Goal: Communication & Community: Answer question/provide support

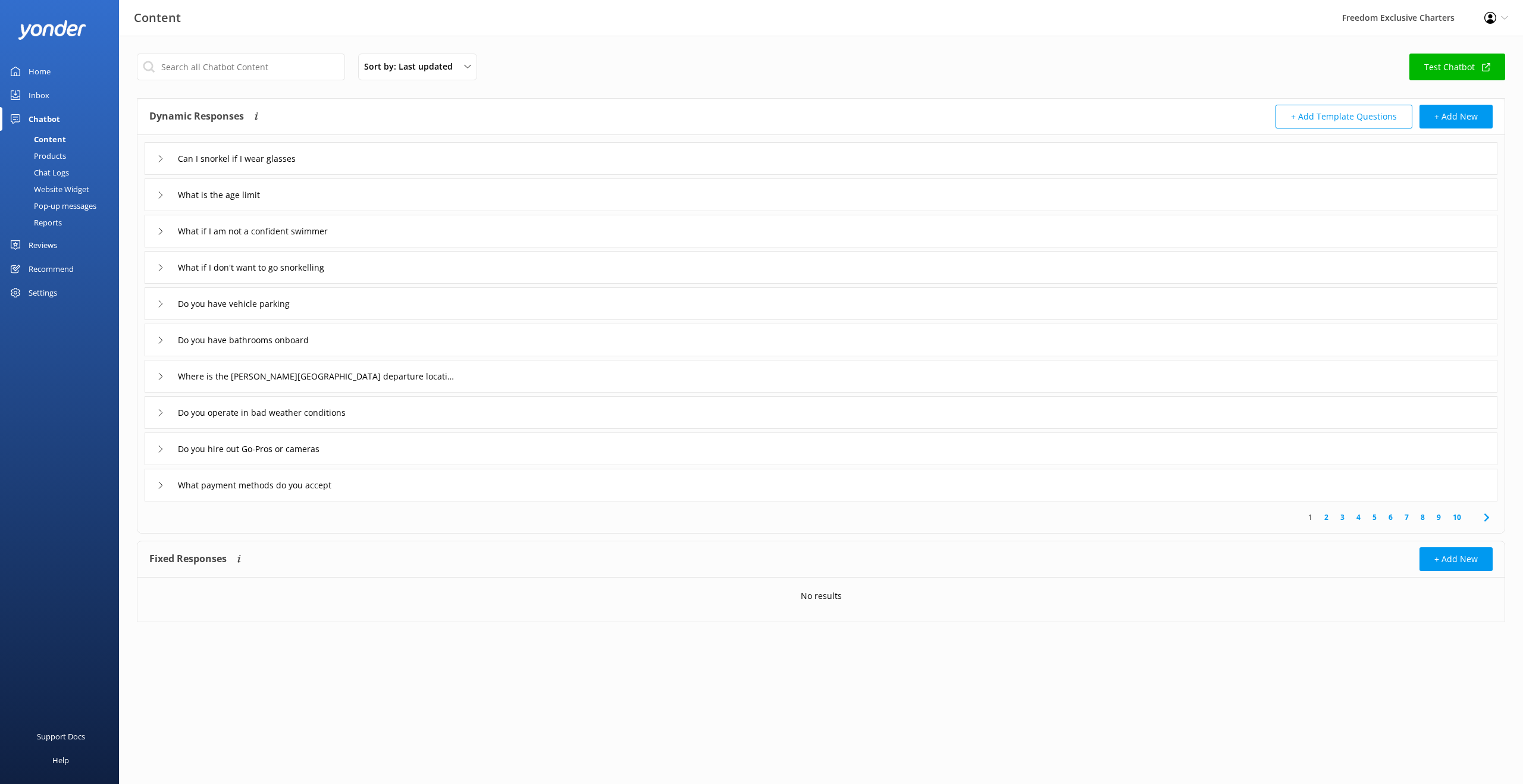
click at [405, 447] on div "Do you hire out Go-Pros or cameras" at bounding box center [821, 449] width 1353 height 32
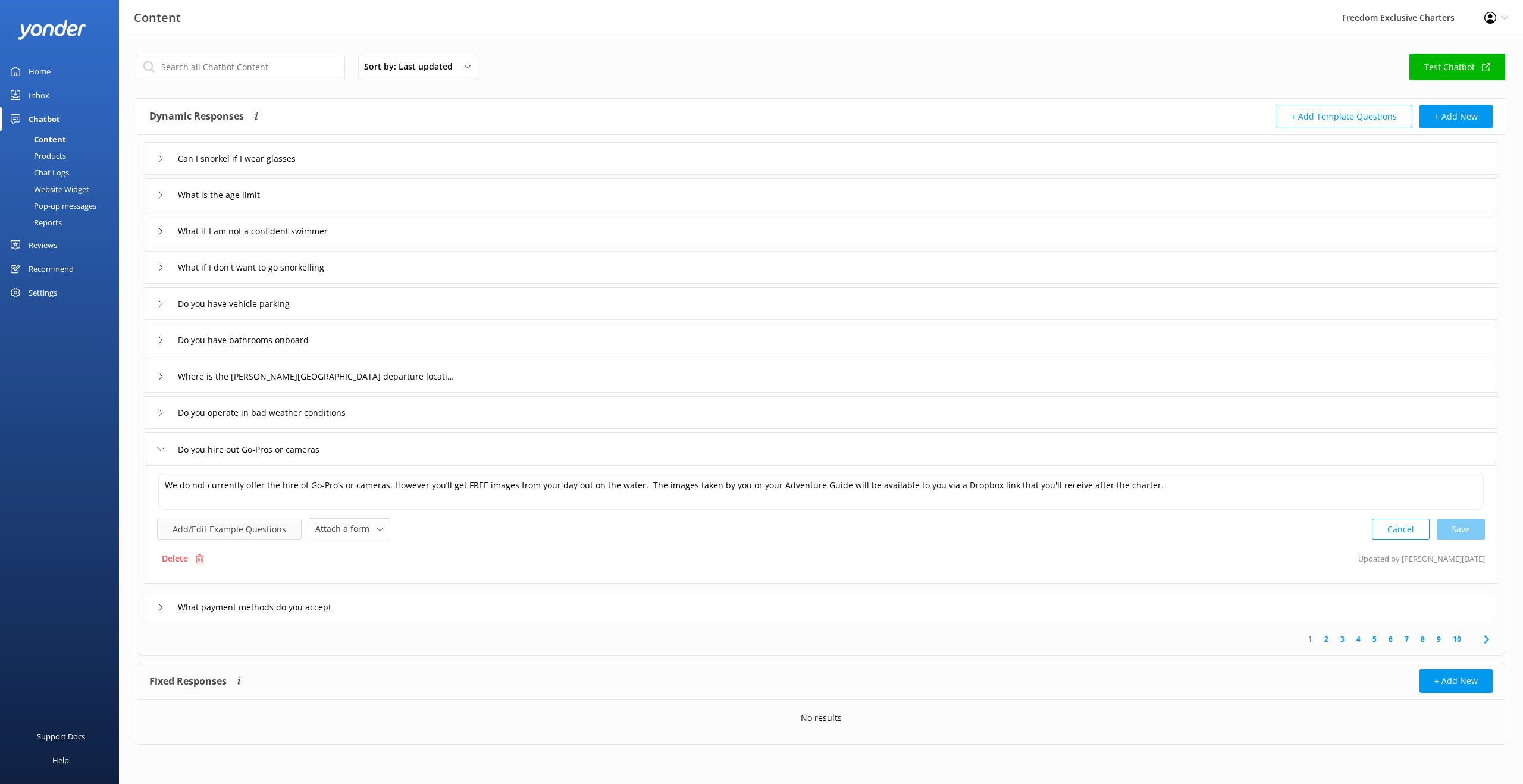
click at [238, 528] on button "Add/Edit Example Questions" at bounding box center [229, 529] width 144 height 21
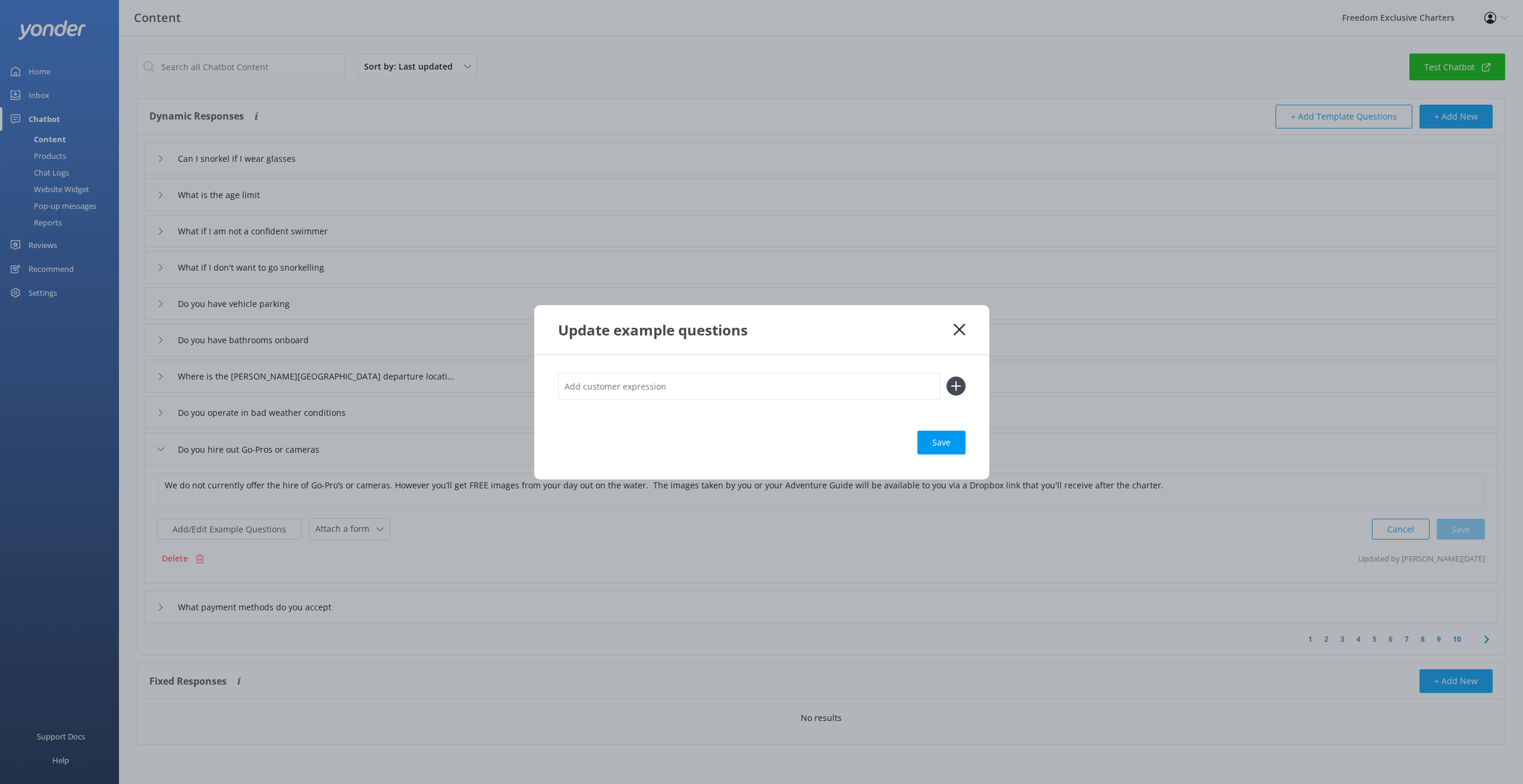
click at [960, 334] on icon at bounding box center [959, 329] width 11 height 12
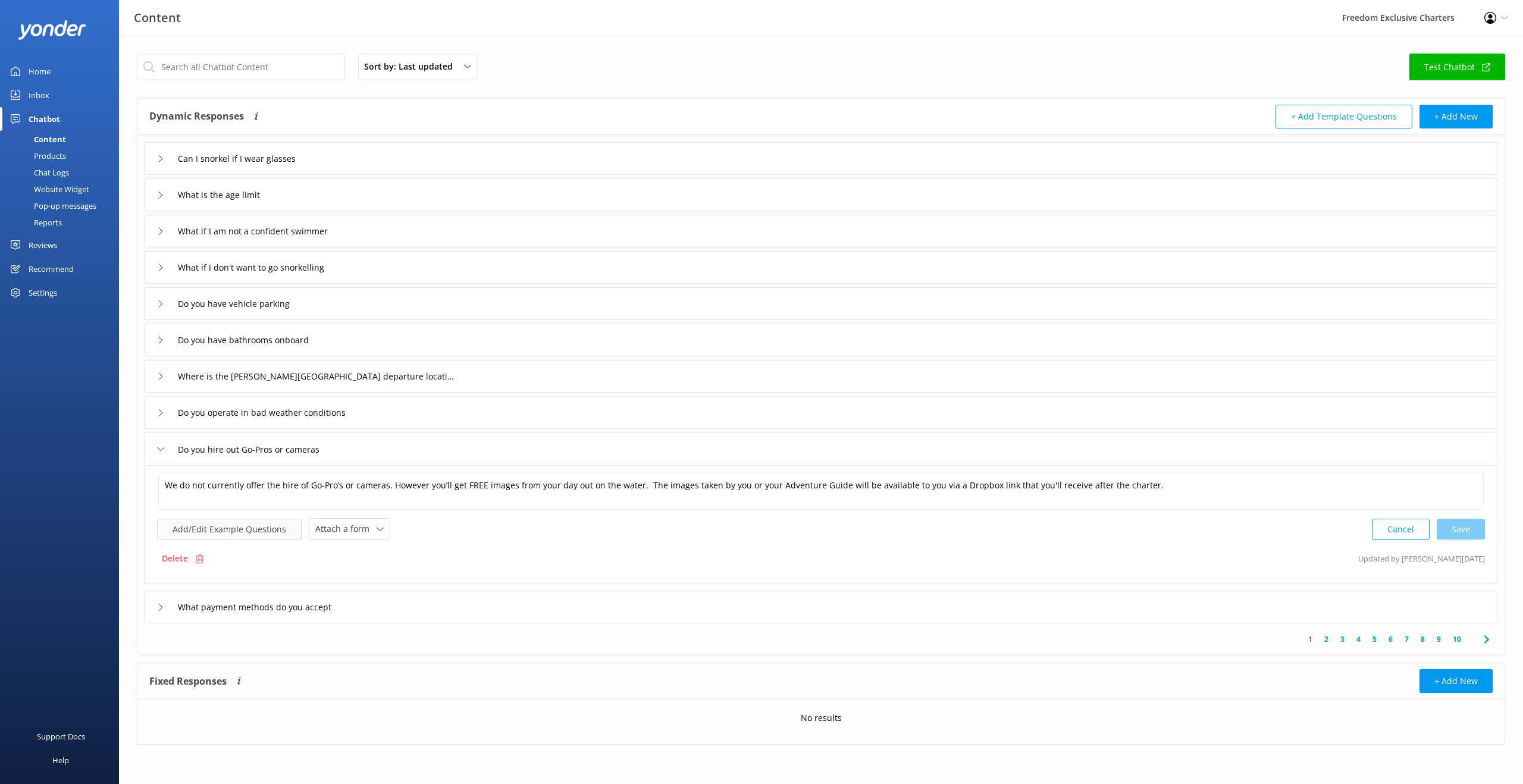
click at [257, 528] on button "Add/Edit Example Questions" at bounding box center [229, 529] width 144 height 21
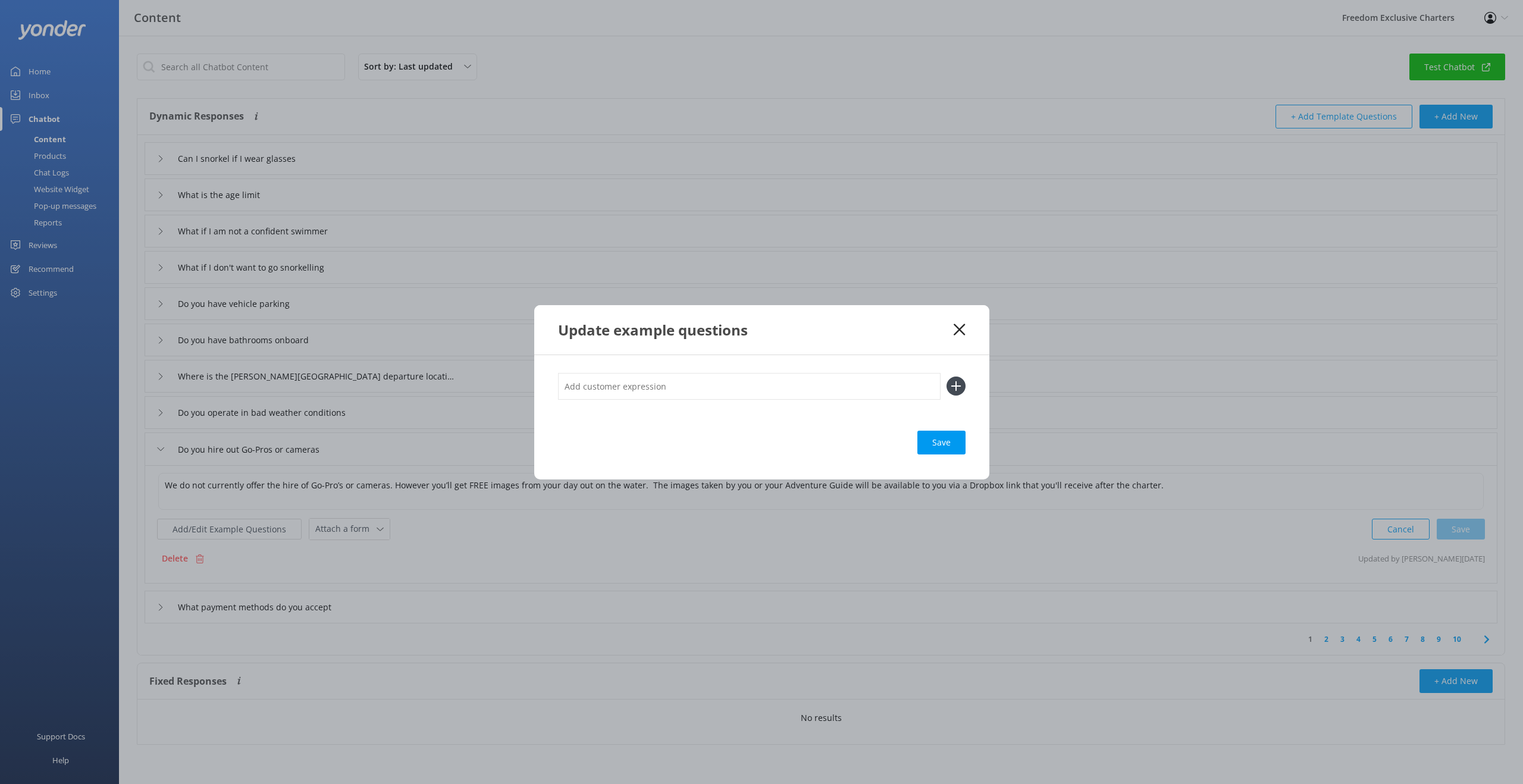
click at [966, 326] on div "Update example questions" at bounding box center [762, 330] width 455 height 49
click at [956, 331] on use at bounding box center [959, 329] width 11 height 11
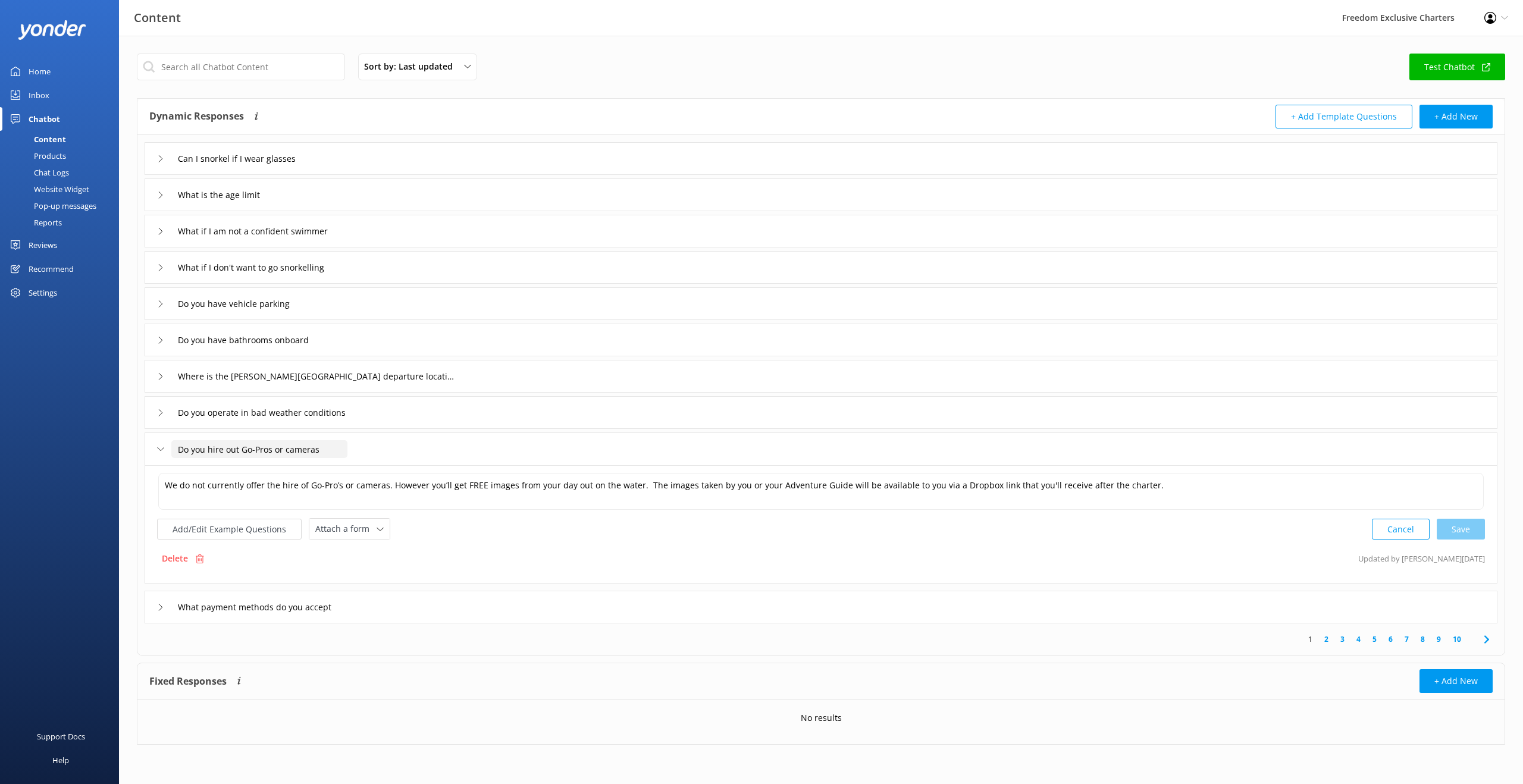
drag, startPoint x: 288, startPoint y: 452, endPoint x: 284, endPoint y: 461, distance: 9.8
click at [288, 452] on input "Do you hire out Go-Pros or cameras" at bounding box center [259, 449] width 176 height 18
click at [254, 448] on input "Do you hire out Go-Pros or cameras" at bounding box center [259, 449] width 176 height 18
type input "Do you hire out Go-Pros or cameras"
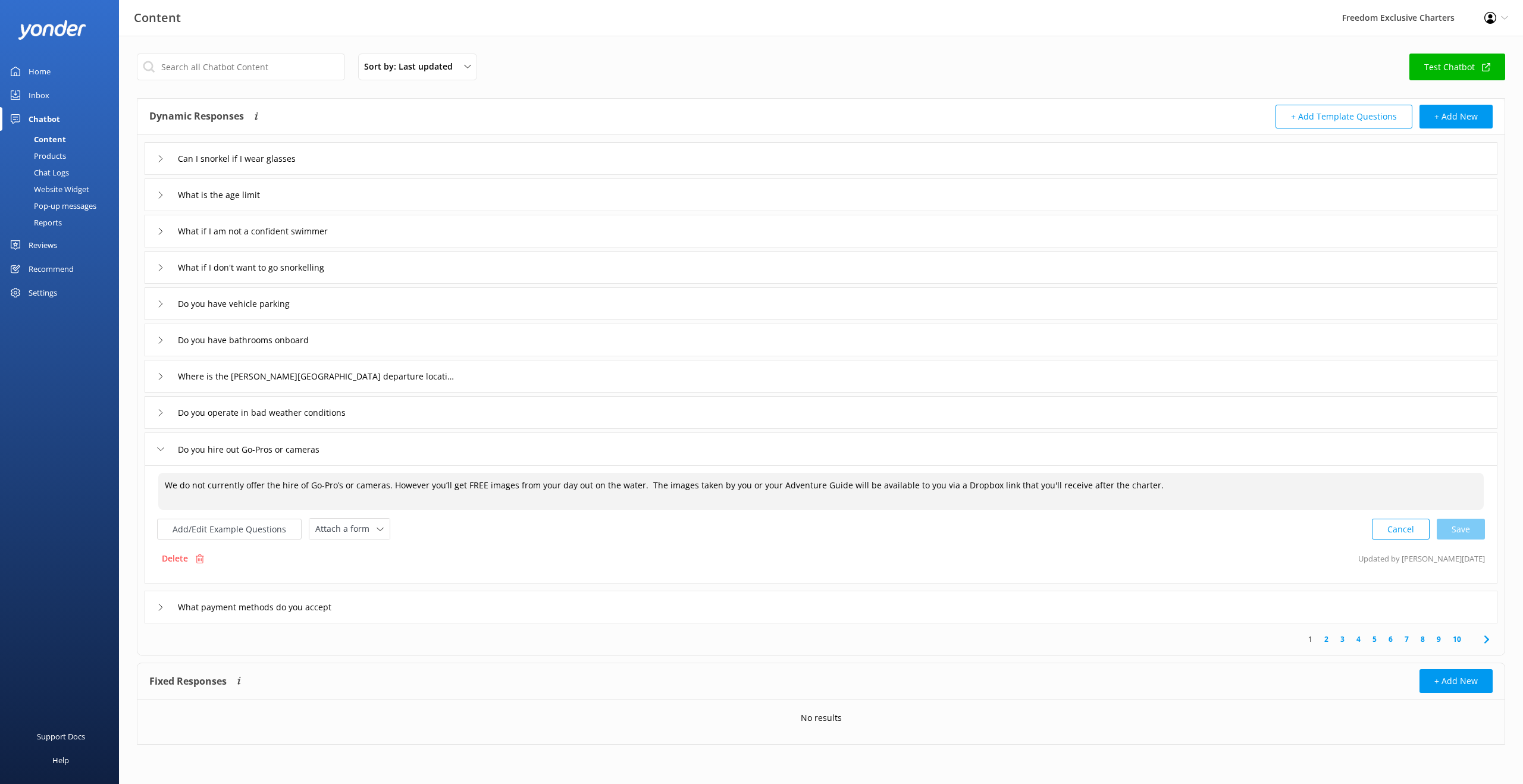
drag, startPoint x: 322, startPoint y: 486, endPoint x: 333, endPoint y: 494, distance: 13.6
click at [326, 485] on textarea "We do not currently offer the hire of Go-Pro’s or cameras. However you’ll get F…" at bounding box center [821, 491] width 1326 height 37
click at [331, 487] on textarea "We do not currently offer the hire of Go-Pro’s or cameras. However you’ll get F…" at bounding box center [821, 491] width 1326 height 37
click at [321, 487] on textarea "We do not currently offer the hire of Go-Pro’s or cameras. However you’ll get F…" at bounding box center [821, 491] width 1326 height 37
click at [1473, 535] on div "Cancel Loading.." at bounding box center [1429, 528] width 113 height 22
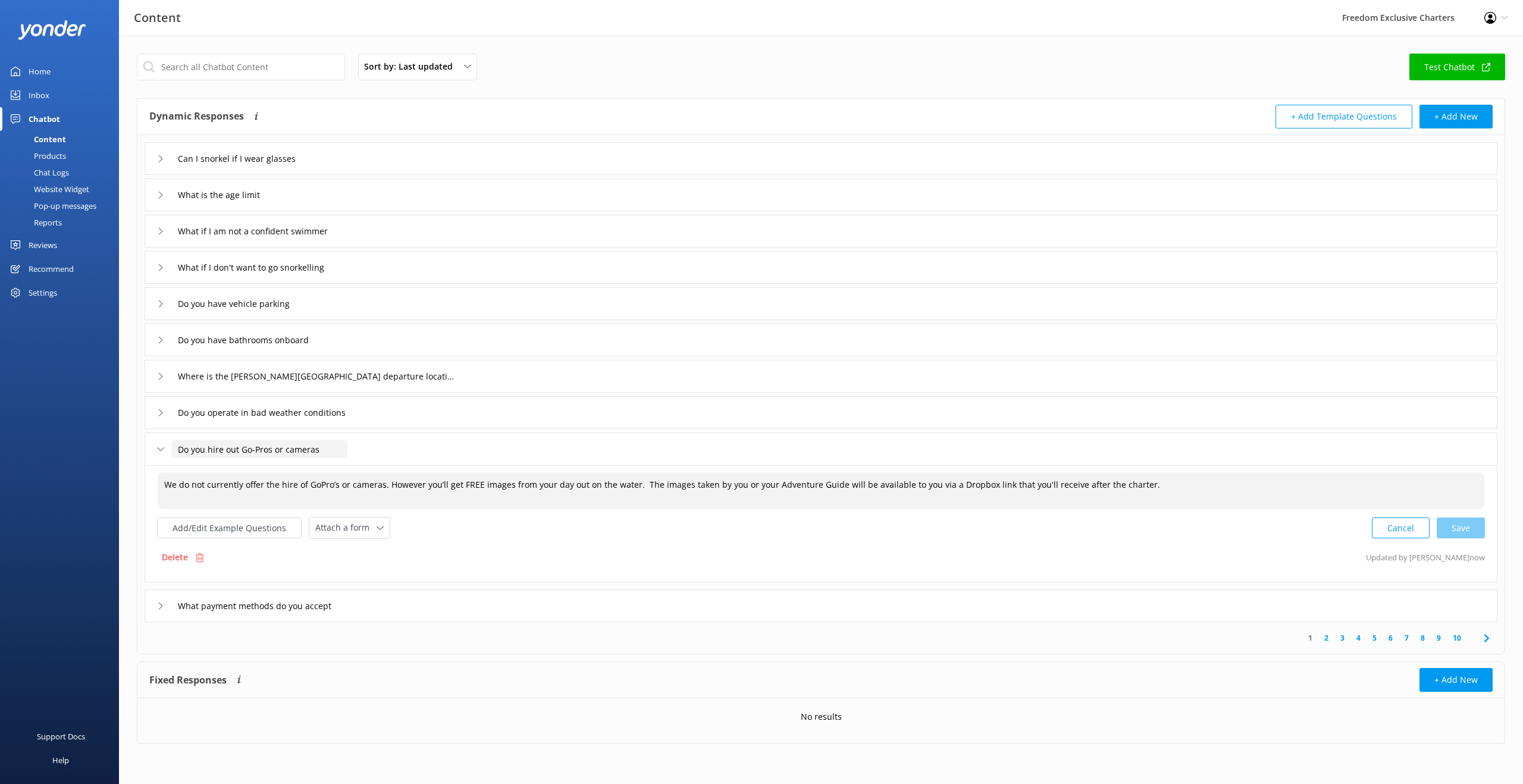
type textarea "We do not currently offer the hire of GoPro’s or cameras. However you’ll get FR…"
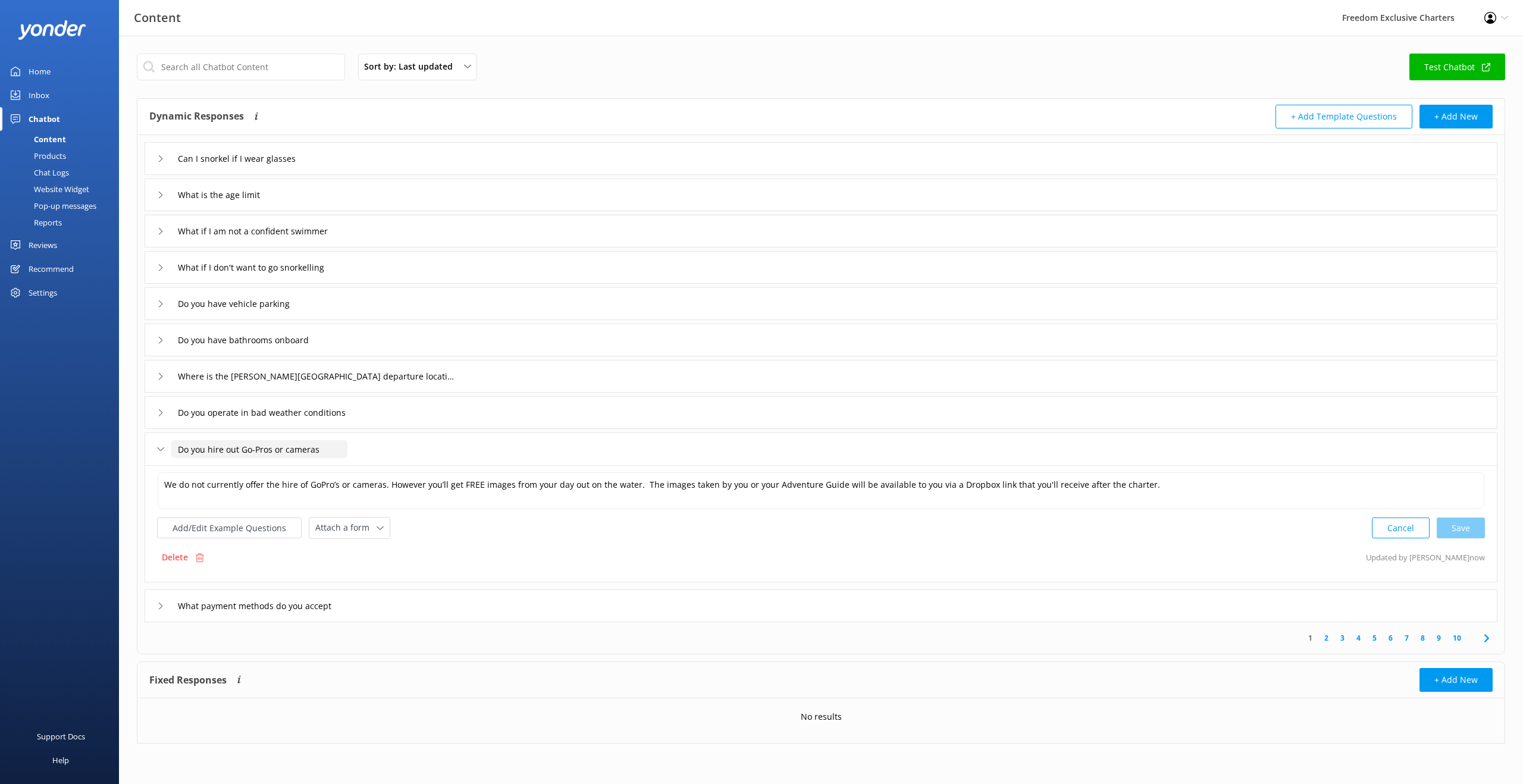
click at [253, 449] on input "Do you hire out Go-Pros or cameras" at bounding box center [259, 449] width 176 height 18
type input "Do you hire out GoPros or cameras"
click at [314, 466] on div at bounding box center [318, 467] width 15 height 15
click at [377, 715] on div "No results" at bounding box center [821, 716] width 1367 height 37
